Goal: Information Seeking & Learning: Compare options

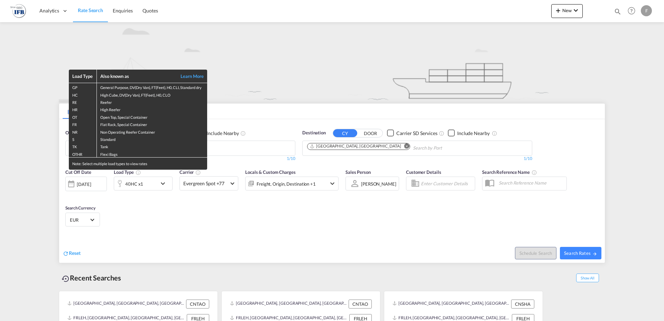
click at [230, 220] on div "Load Type Also known as Learn More GP General Purpose, DV(Dry Van), FT(Feet), H…" at bounding box center [332, 160] width 664 height 321
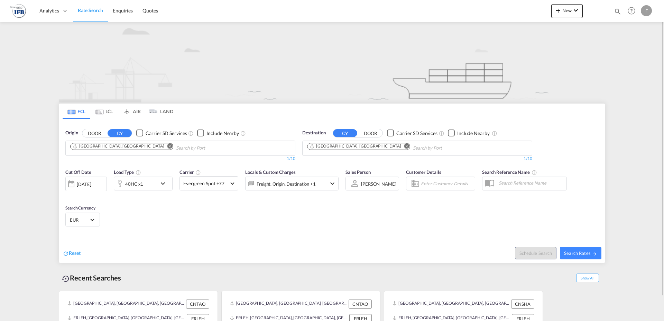
click at [167, 146] on md-icon "Remove" at bounding box center [169, 145] width 5 height 5
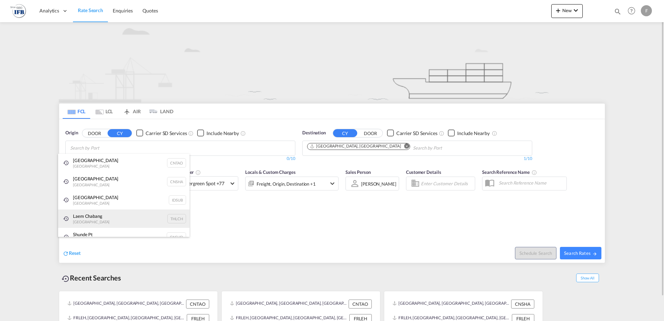
click at [103, 217] on div "Laem Chabang Thailand THLCH" at bounding box center [123, 218] width 131 height 19
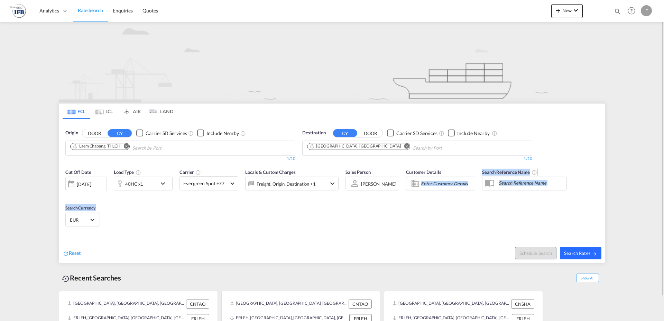
click at [577, 248] on button "Search Rates" at bounding box center [580, 253] width 41 height 12
type input "THLCH to FRLEH / [DATE]"
